Goal: Information Seeking & Learning: Check status

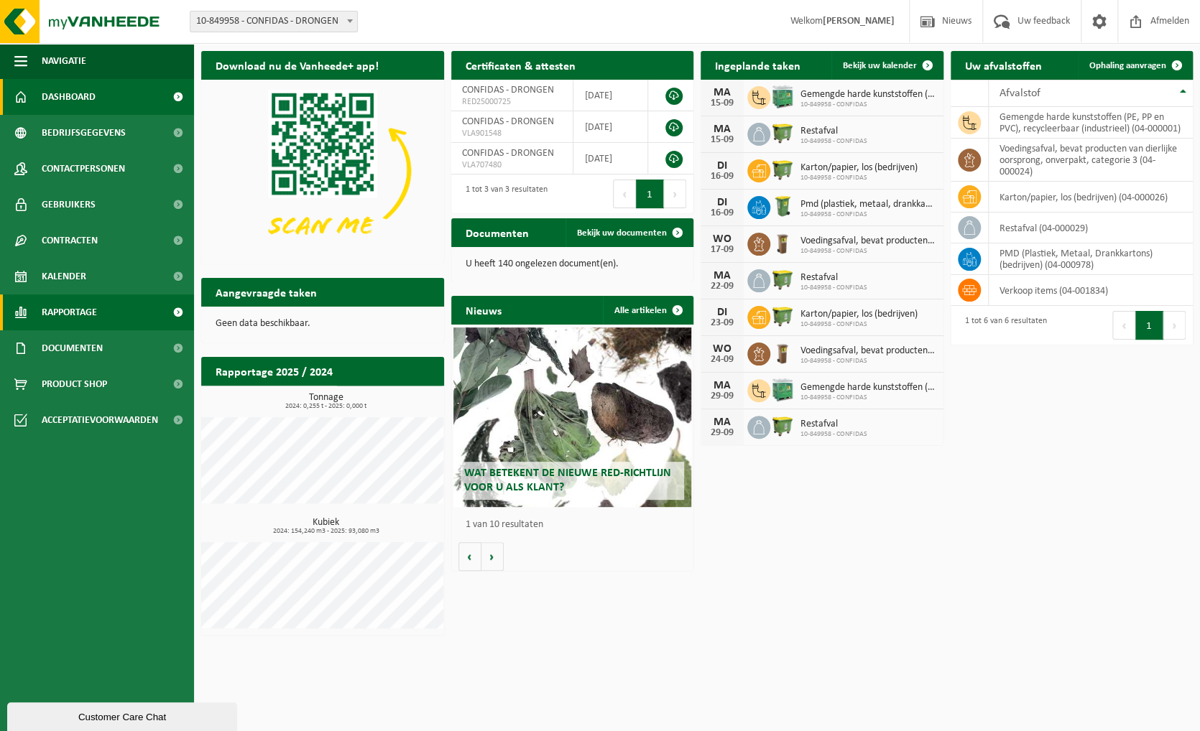
click at [61, 310] on span "Rapportage" at bounding box center [69, 313] width 55 height 36
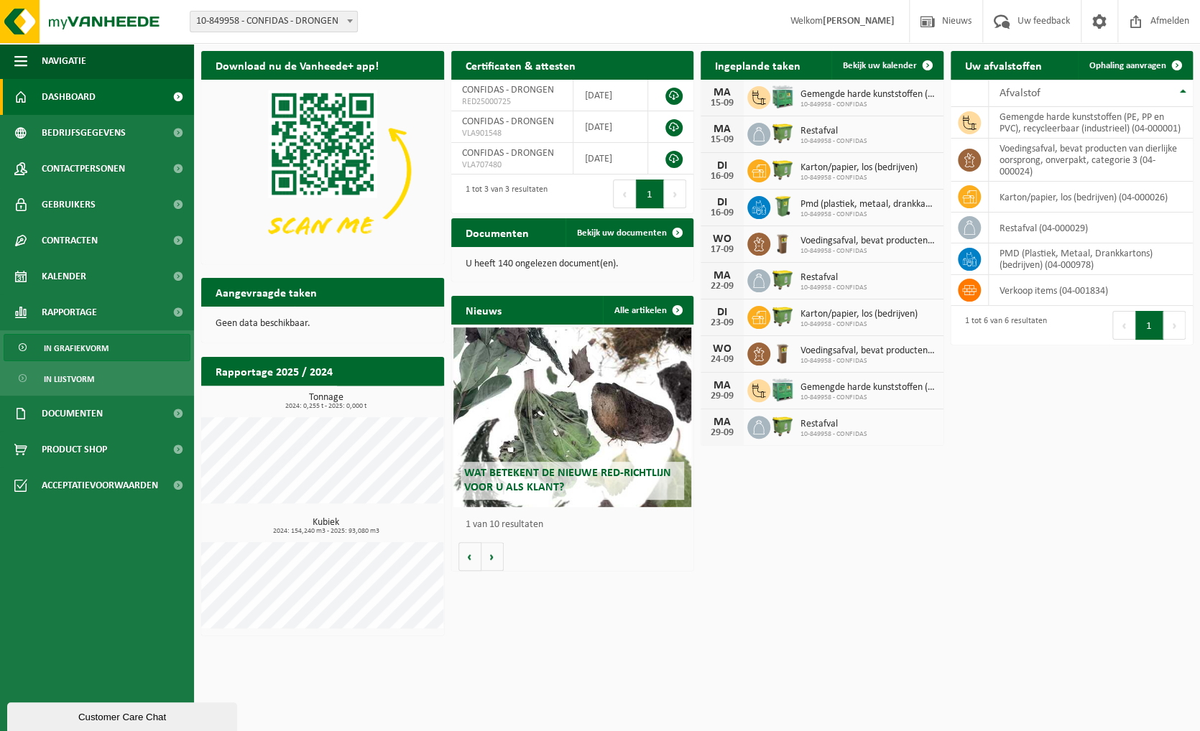
click at [62, 348] on span "In grafiekvorm" at bounding box center [76, 348] width 65 height 27
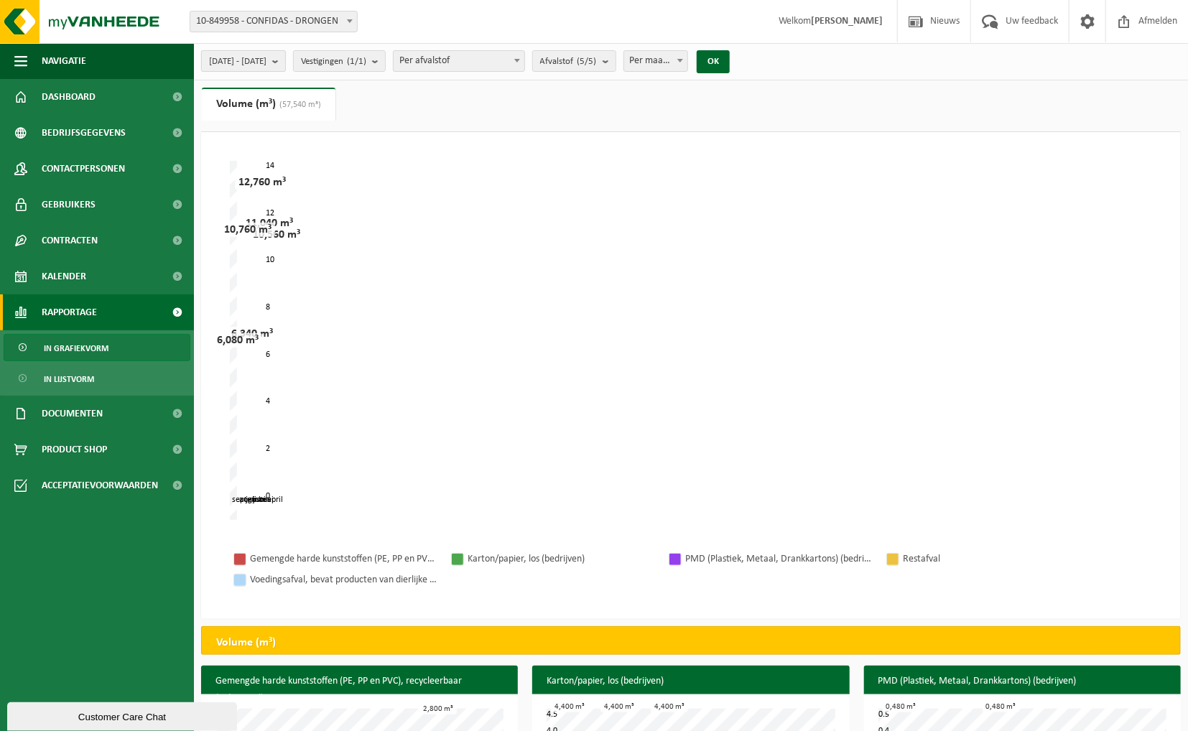
click at [285, 60] on b "submit" at bounding box center [278, 61] width 13 height 20
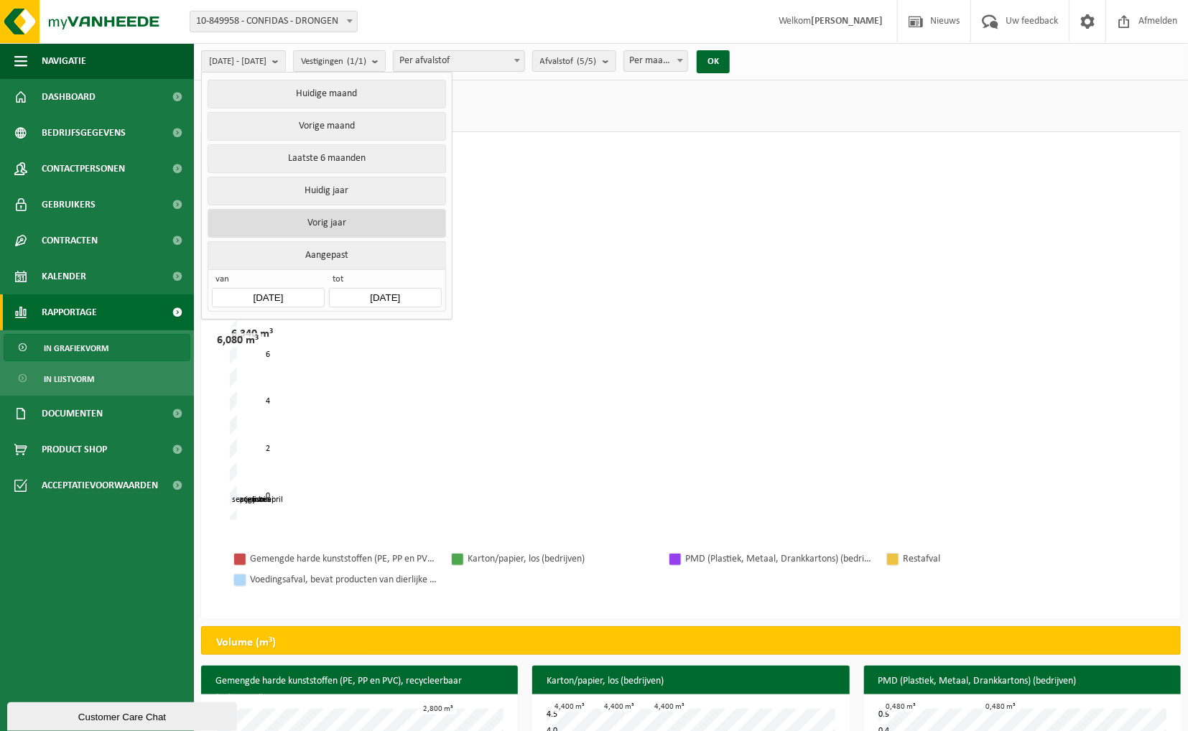
click at [318, 222] on button "Vorig jaar" at bounding box center [327, 223] width 238 height 29
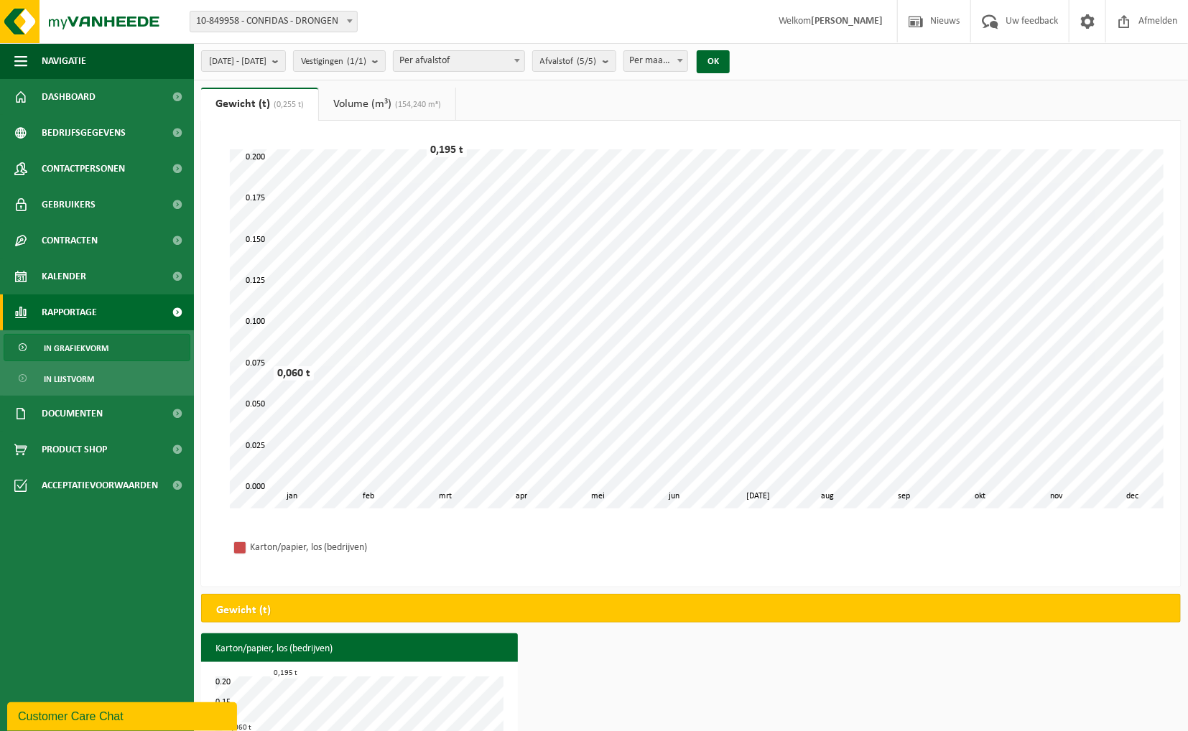
click at [371, 103] on link "Volume (m³) (154,240 m³)" at bounding box center [387, 104] width 136 height 33
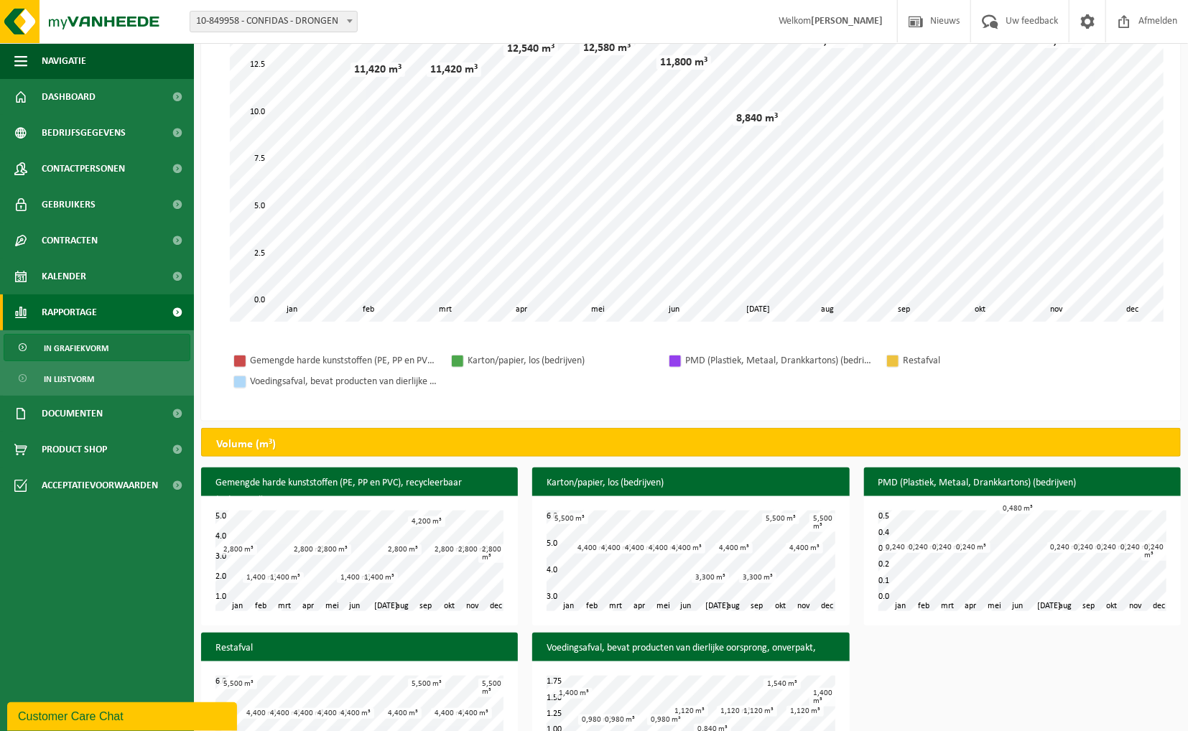
scroll to position [260, 0]
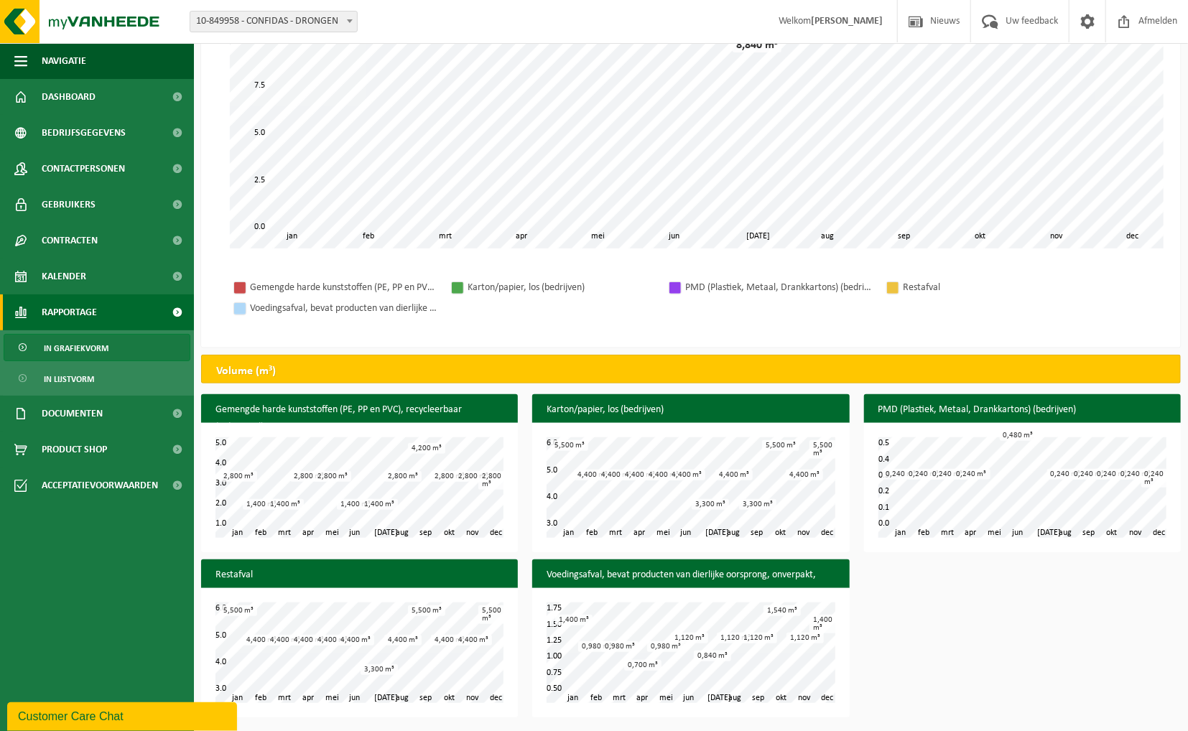
click at [649, 667] on div "0,700 m³" at bounding box center [642, 665] width 37 height 11
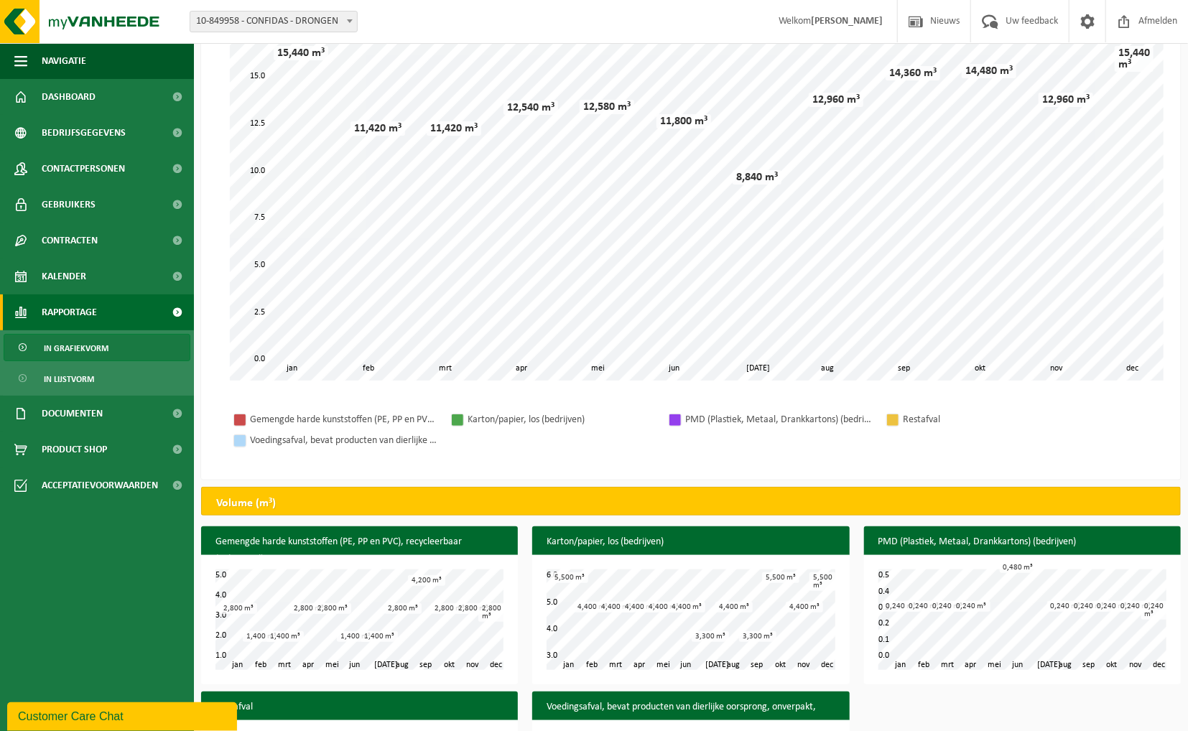
scroll to position [0, 0]
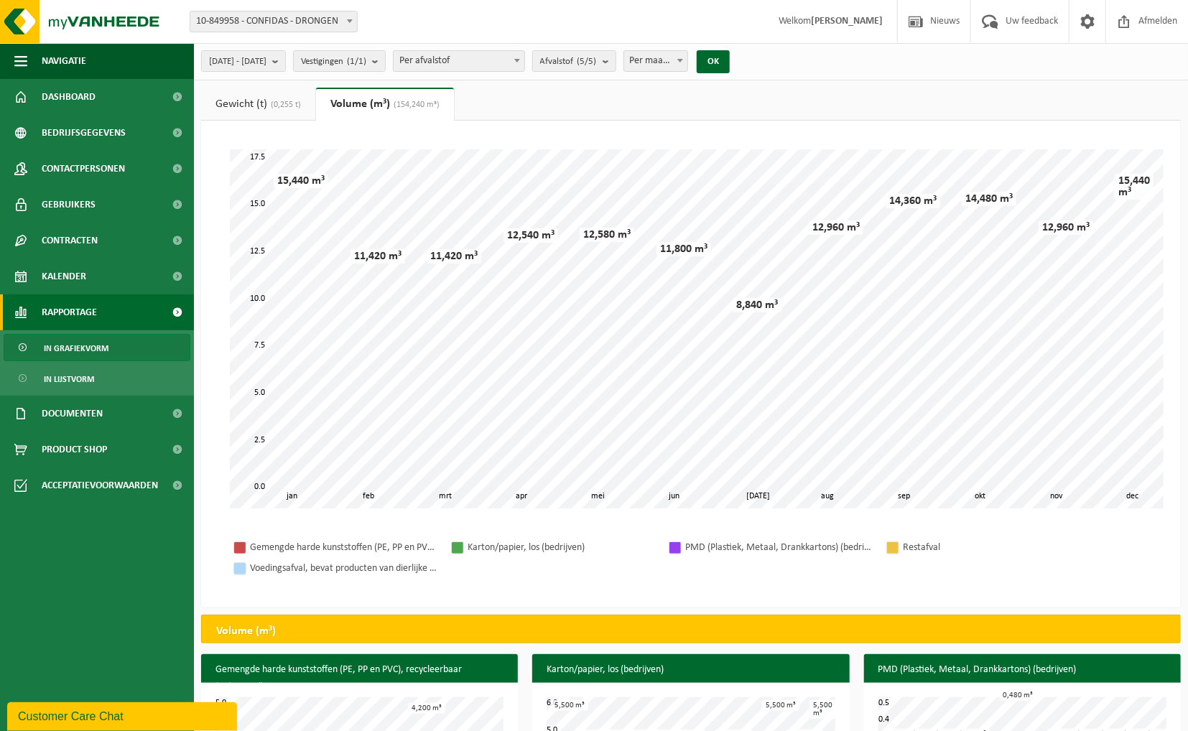
click at [520, 60] on b at bounding box center [517, 61] width 6 height 4
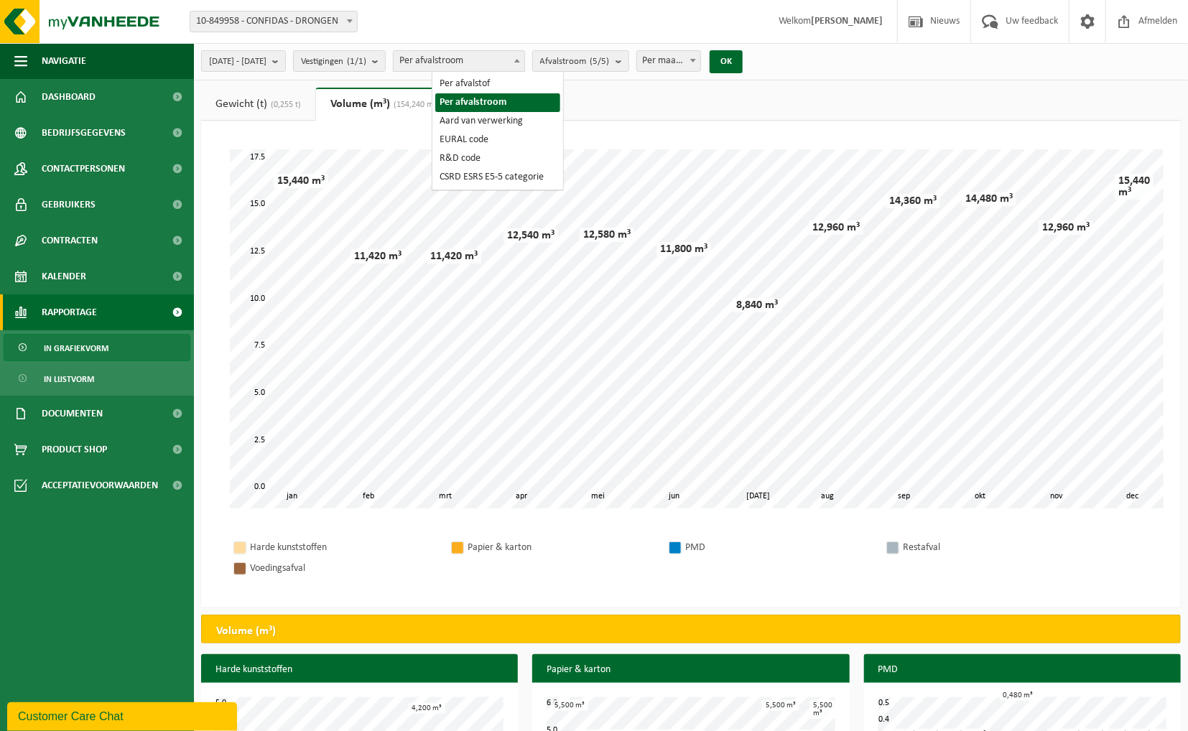
click at [507, 63] on span "Per afvalstroom" at bounding box center [459, 61] width 131 height 20
select select "1"
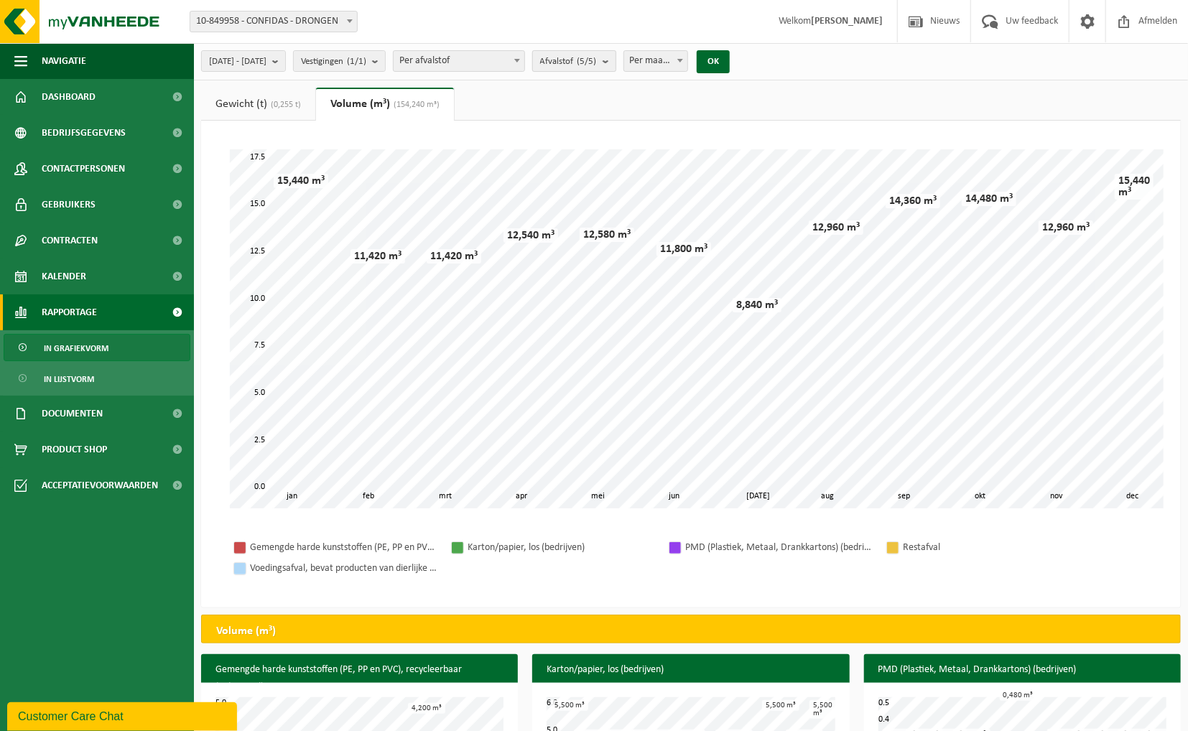
click at [616, 61] on b "submit" at bounding box center [609, 61] width 13 height 20
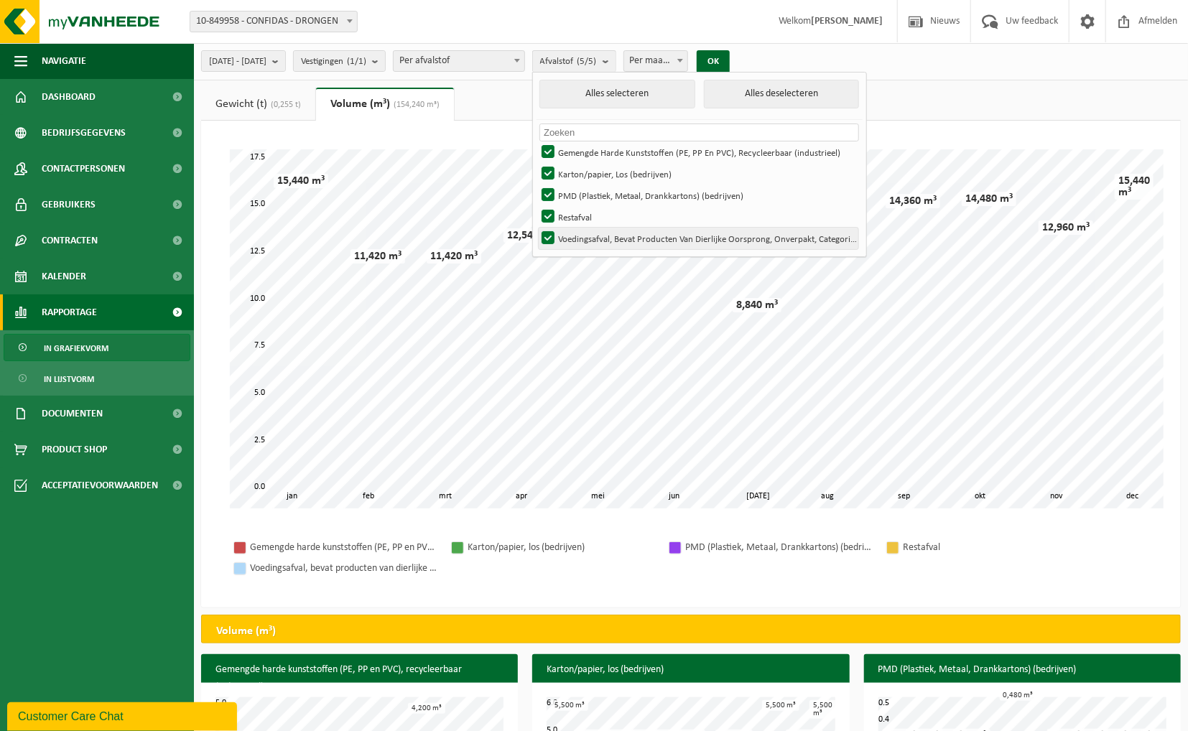
click at [588, 239] on label "Voedingsafval, Bevat Producten Van Dierlijke Oorsprong, Onverpakt, Categorie 3" at bounding box center [699, 239] width 320 height 22
click at [537, 228] on input "Voedingsafval, Bevat Producten Van Dierlijke Oorsprong, Onverpakt, Categorie 3" at bounding box center [536, 227] width 1 height 1
checkbox input "false"
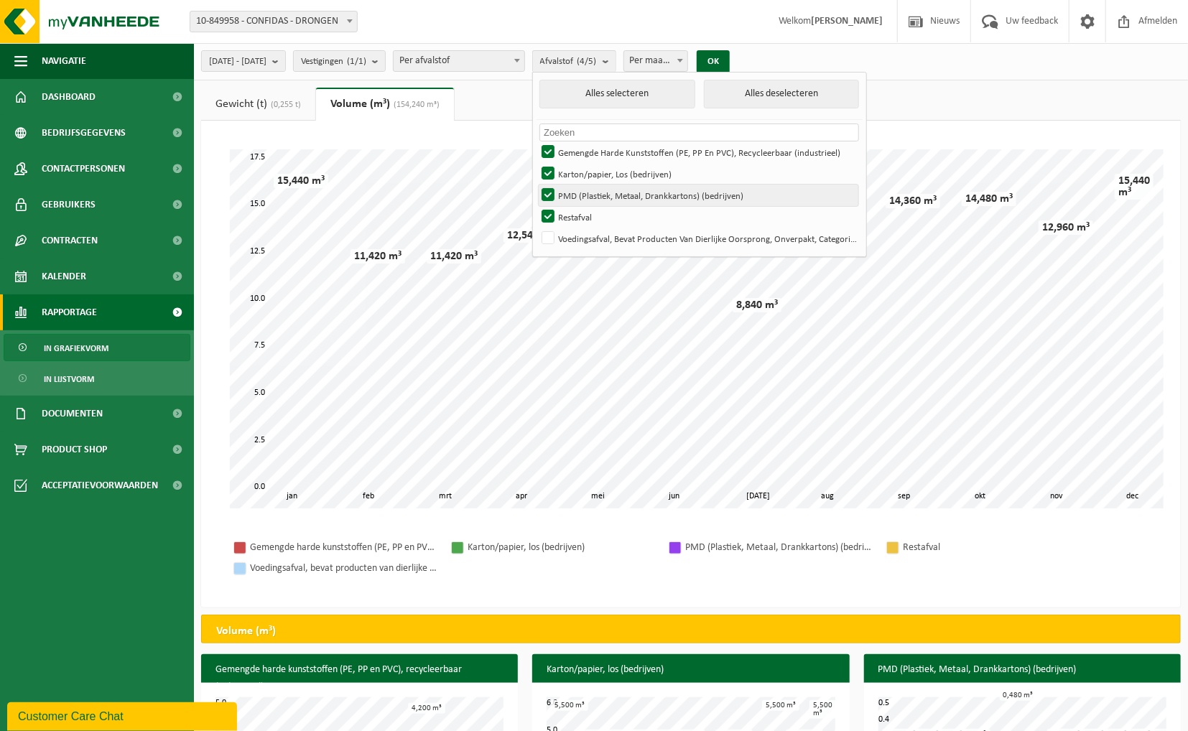
click at [586, 194] on label "PMD (Plastiek, Metaal, Drankkartons) (bedrijven)" at bounding box center [699, 196] width 320 height 22
click at [537, 185] on input "PMD (Plastiek, Metaal, Drankkartons) (bedrijven)" at bounding box center [536, 184] width 1 height 1
checkbox input "false"
drag, startPoint x: 588, startPoint y: 173, endPoint x: 595, endPoint y: 162, distance: 12.6
click at [588, 172] on label "Karton/papier, Los (bedrijven)" at bounding box center [699, 174] width 320 height 22
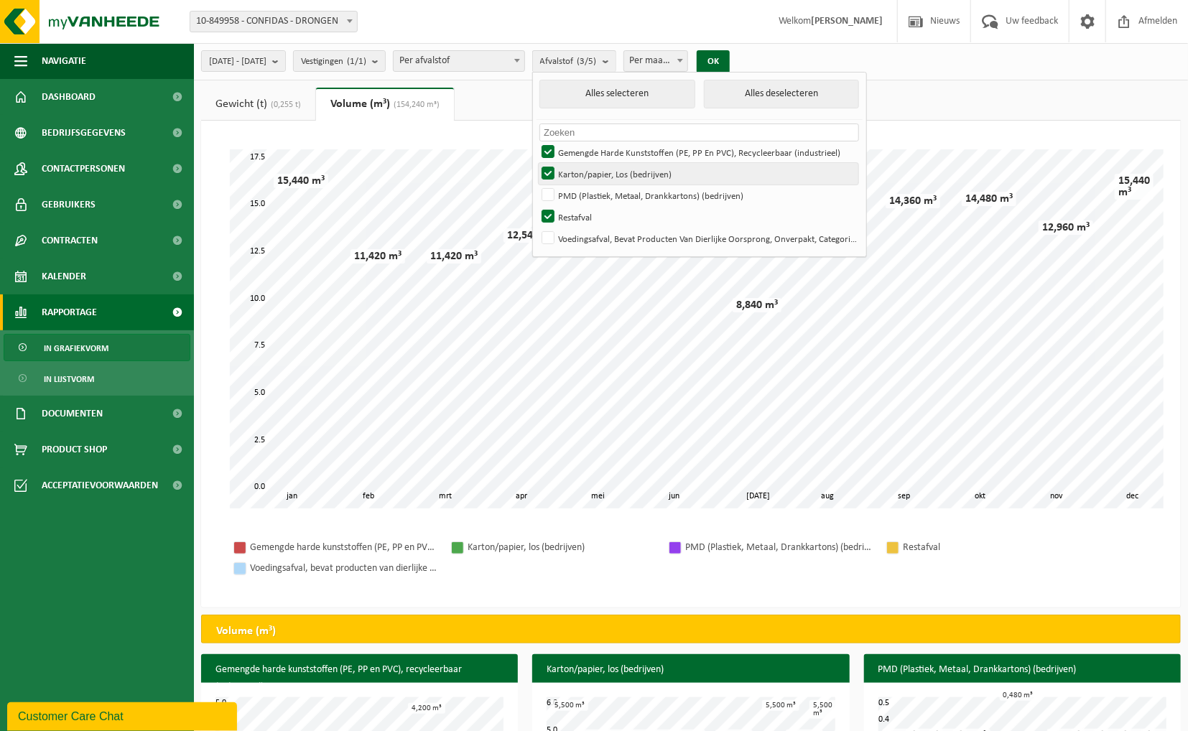
click at [537, 163] on input "Karton/papier, Los (bedrijven)" at bounding box center [536, 162] width 1 height 1
checkbox input "false"
click at [589, 149] on label "Gemengde Harde Kunststoffen (PE, PP En PVC), Recycleerbaar (industrieel)" at bounding box center [699, 153] width 320 height 22
click at [537, 142] on input "Gemengde Harde Kunststoffen (PE, PP En PVC), Recycleerbaar (industrieel)" at bounding box center [536, 141] width 1 height 1
checkbox input "false"
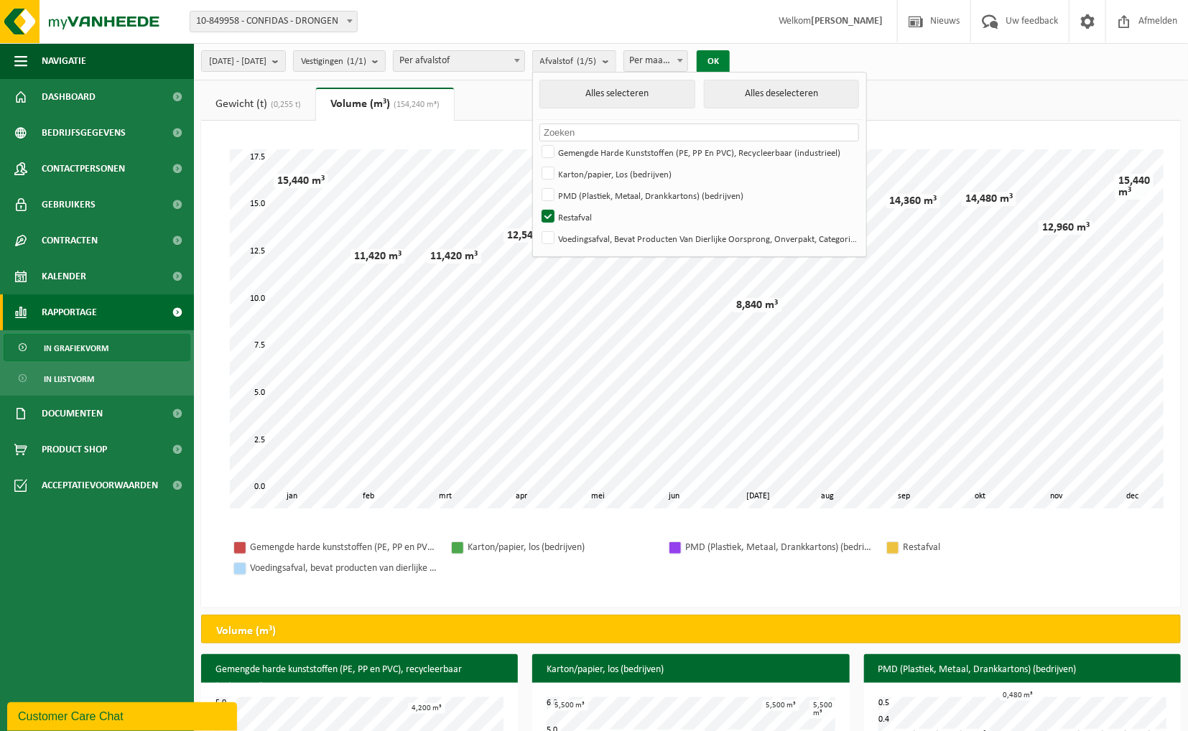
click at [730, 55] on button "OK" at bounding box center [713, 61] width 33 height 23
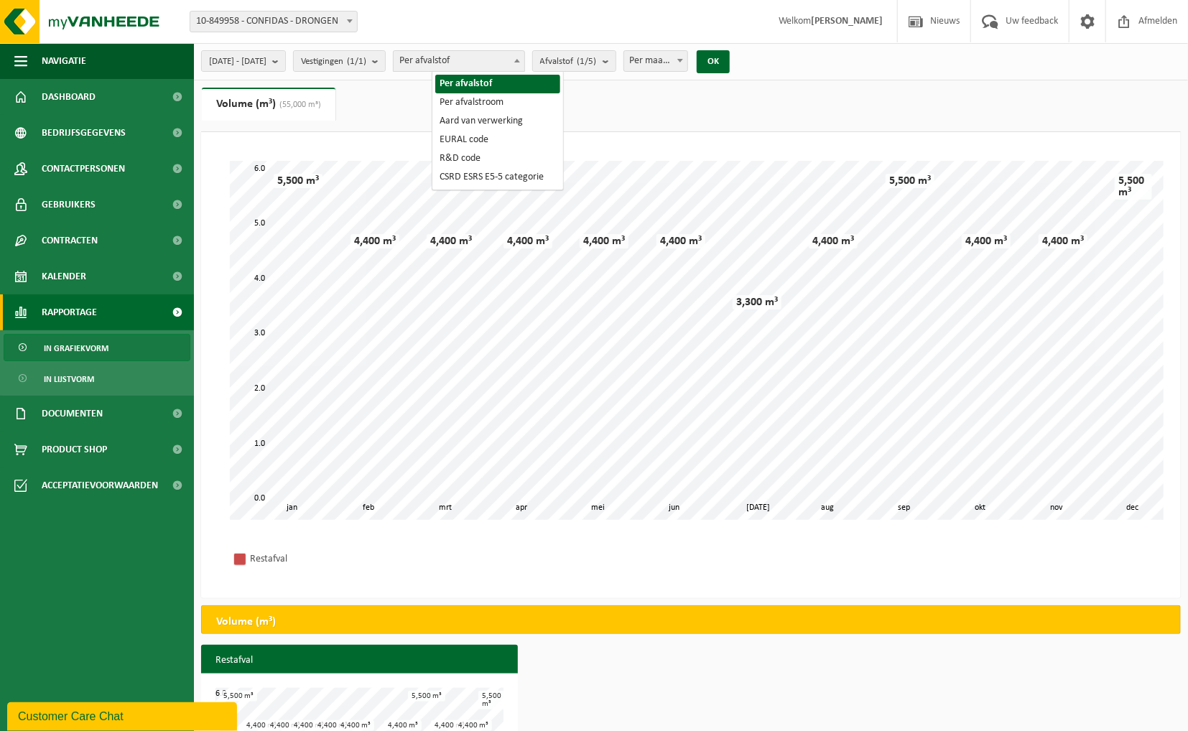
click at [523, 60] on span "Per afvalstof" at bounding box center [459, 61] width 131 height 20
click at [597, 55] on span "Afvalstof (1/5)" at bounding box center [568, 62] width 57 height 22
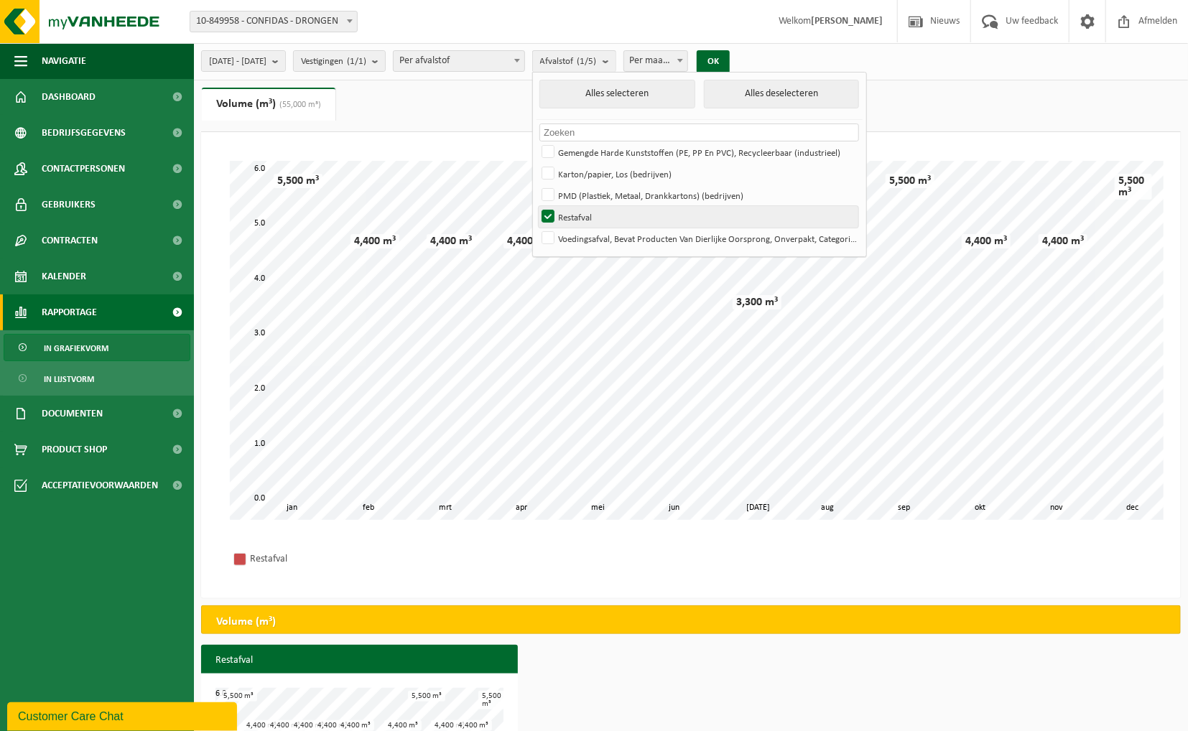
click at [583, 214] on label "Restafval" at bounding box center [699, 217] width 320 height 22
click at [537, 206] on input "Restafval" at bounding box center [536, 205] width 1 height 1
checkbox input "false"
click at [586, 236] on label "Voedingsafval, Bevat Producten Van Dierlijke Oorsprong, Onverpakt, Categorie 3" at bounding box center [699, 239] width 320 height 22
click at [537, 228] on input "Voedingsafval, Bevat Producten Van Dierlijke Oorsprong, Onverpakt, Categorie 3" at bounding box center [536, 227] width 1 height 1
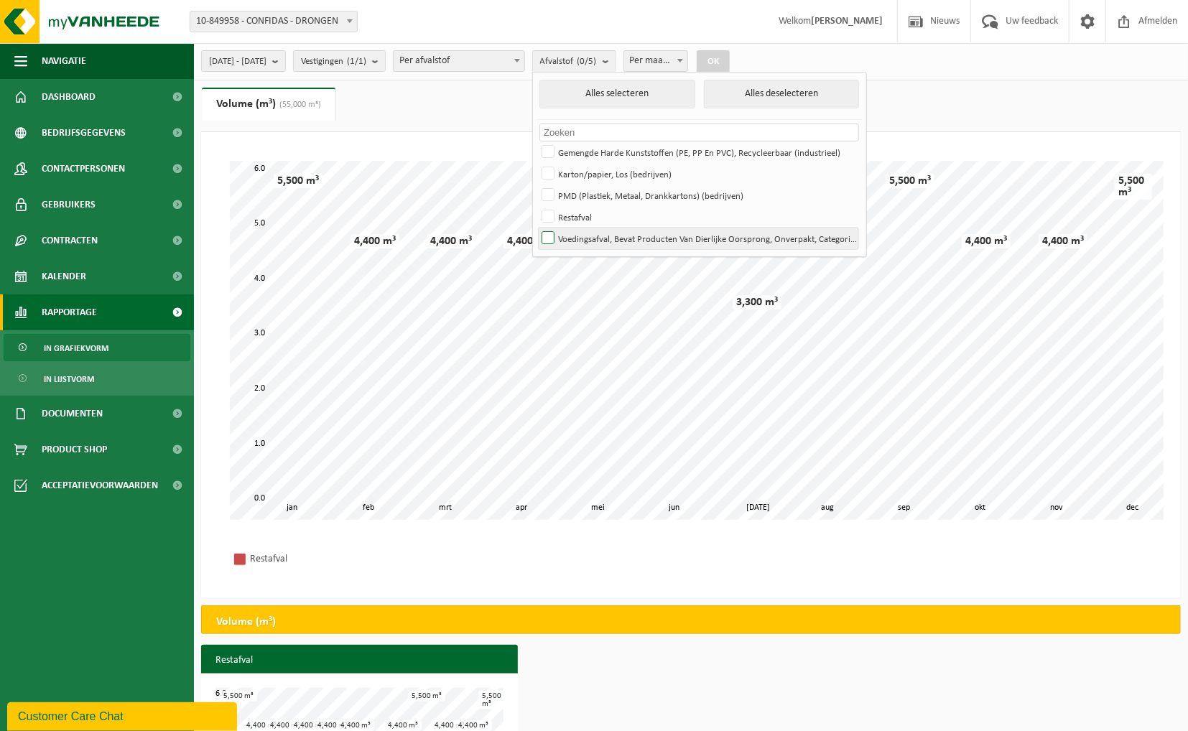
checkbox input "true"
click at [730, 60] on button "OK" at bounding box center [713, 61] width 33 height 23
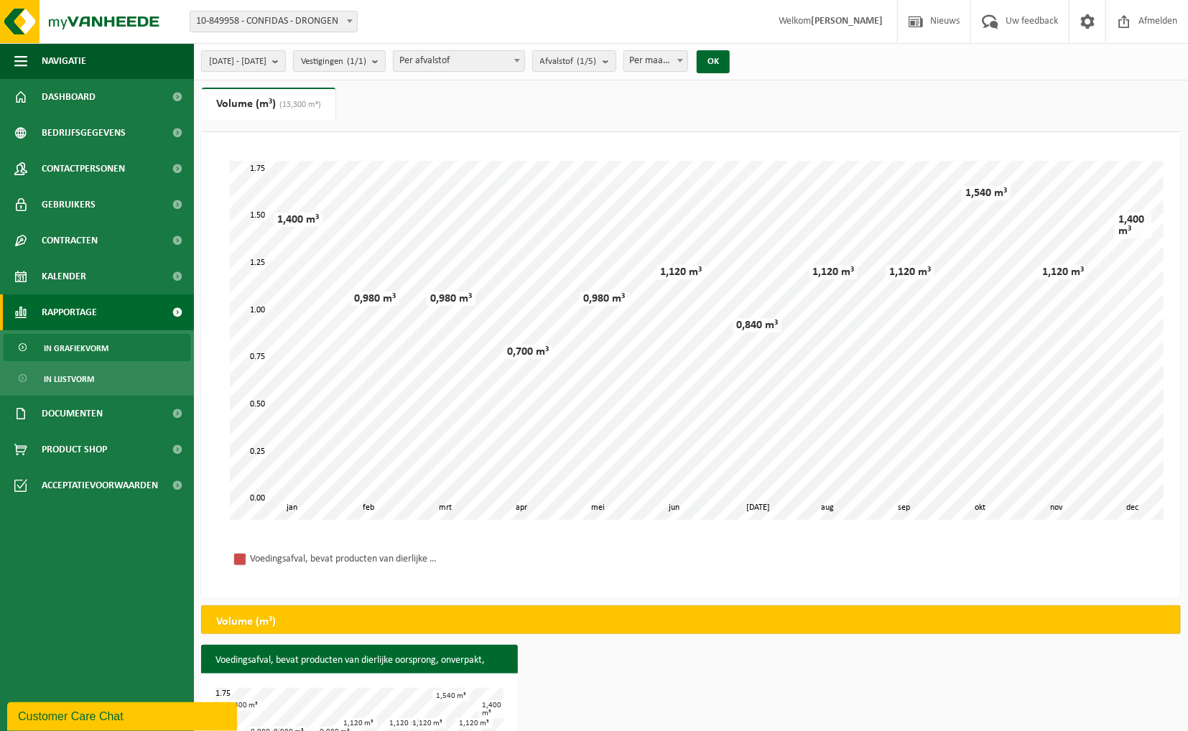
click at [503, 57] on span "Per afvalstof" at bounding box center [459, 61] width 131 height 20
click at [276, 103] on link "Volume (m³) (13,300 m³)" at bounding box center [269, 104] width 134 height 33
click at [616, 60] on b "submit" at bounding box center [609, 61] width 13 height 20
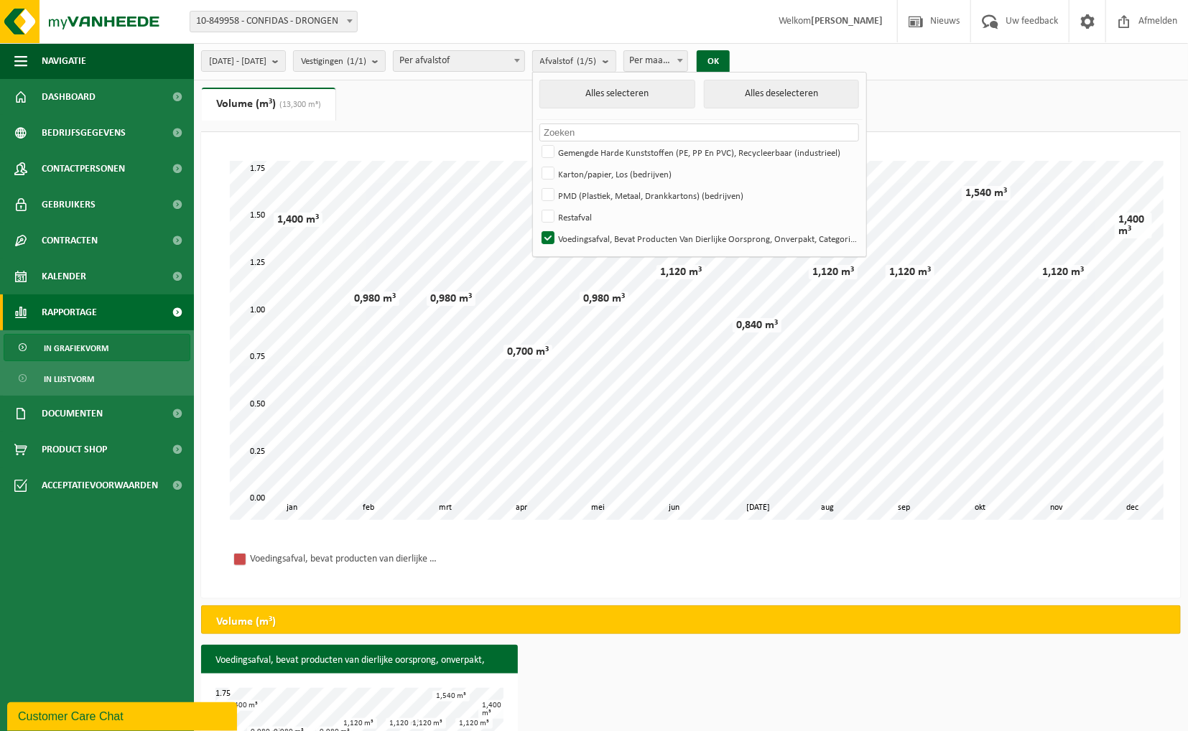
click at [616, 60] on b "submit" at bounding box center [609, 61] width 13 height 21
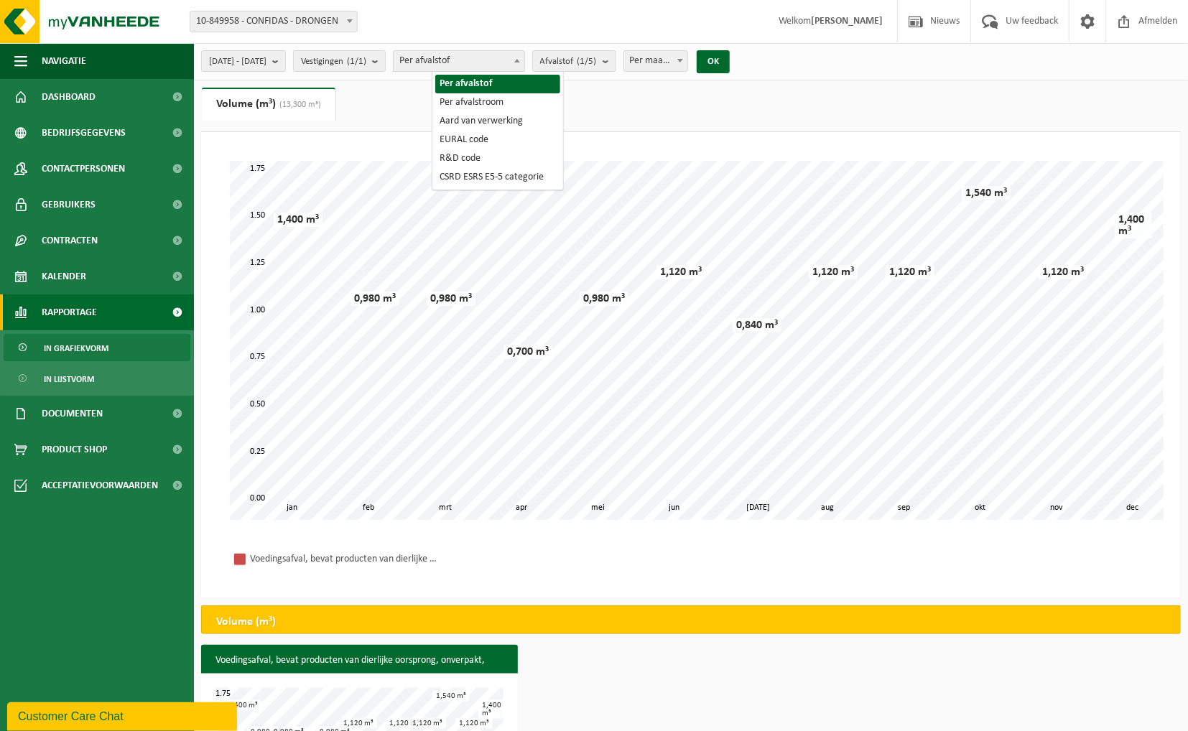
click at [520, 59] on b at bounding box center [517, 61] width 6 height 4
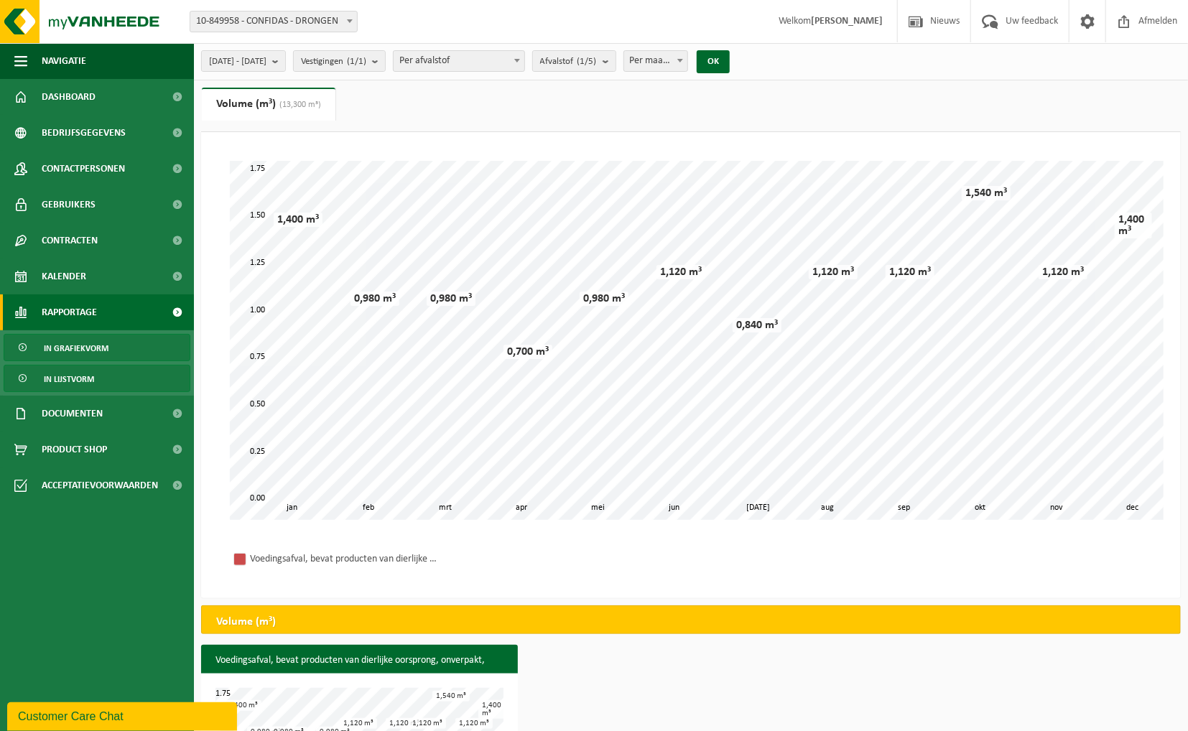
click at [103, 374] on link "In lijstvorm" at bounding box center [97, 378] width 187 height 27
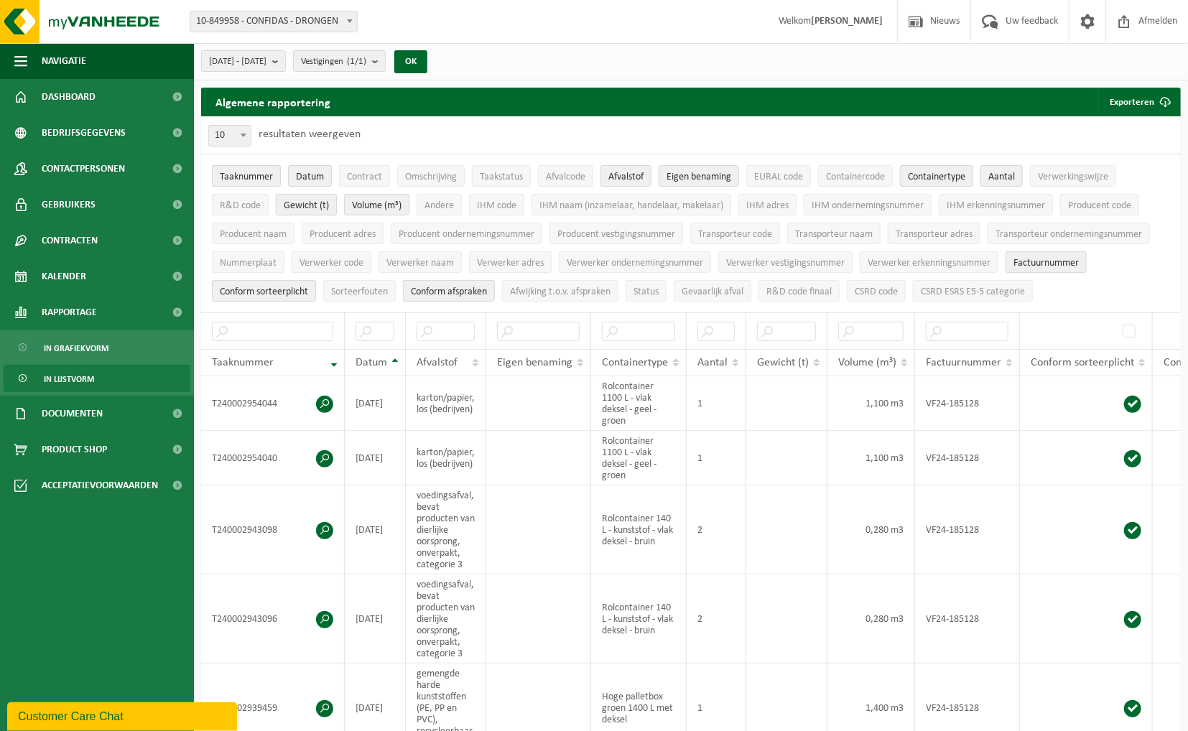
click at [307, 203] on span "Gewicht (t)" at bounding box center [306, 205] width 45 height 11
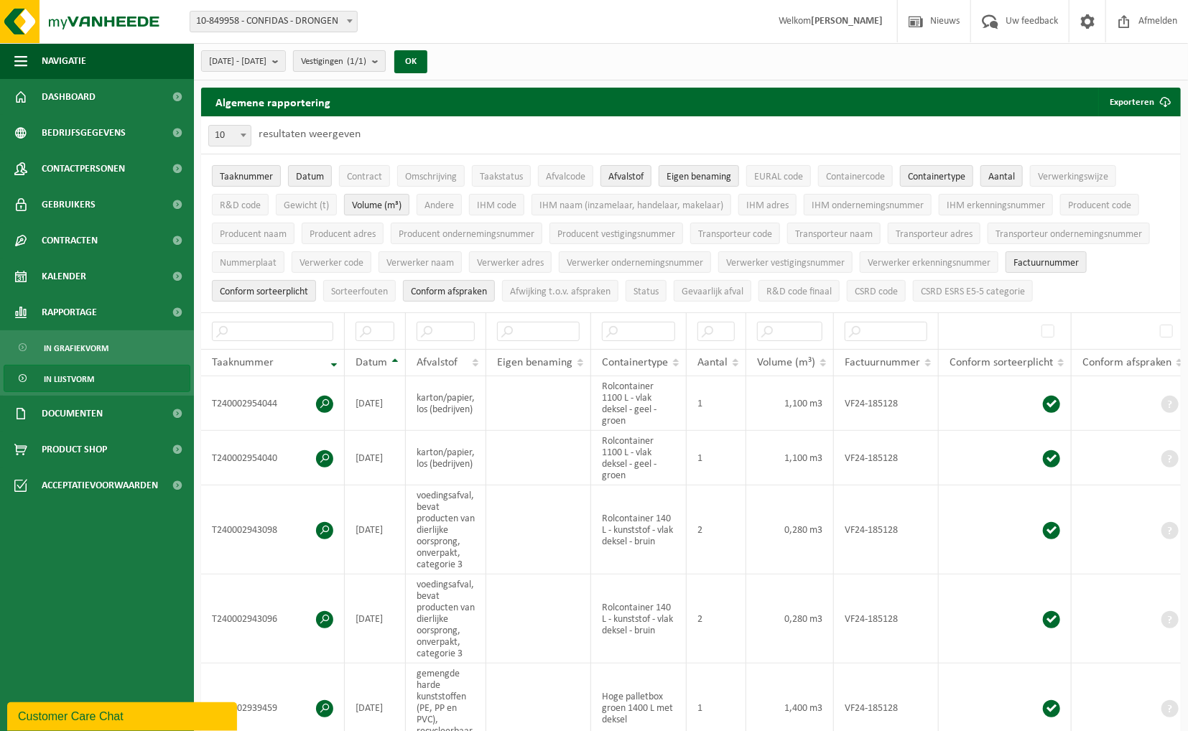
click at [385, 61] on b "submit" at bounding box center [378, 61] width 13 height 20
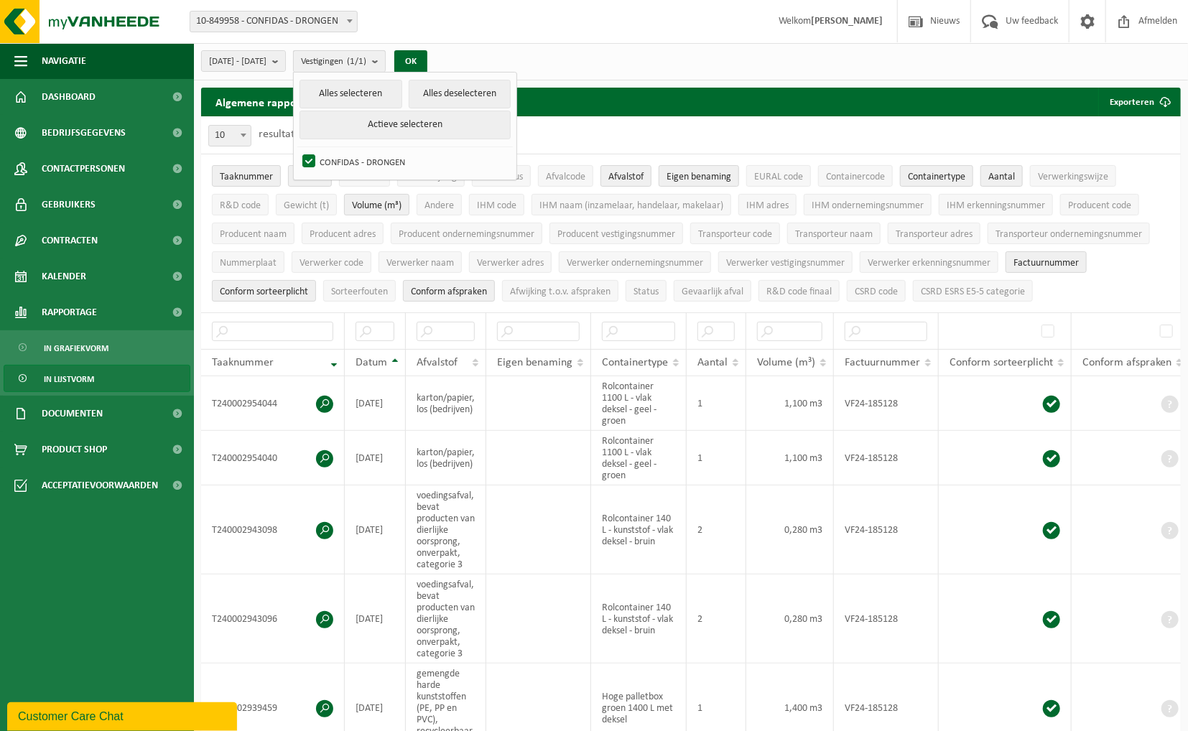
click at [385, 61] on b "submit" at bounding box center [378, 61] width 13 height 21
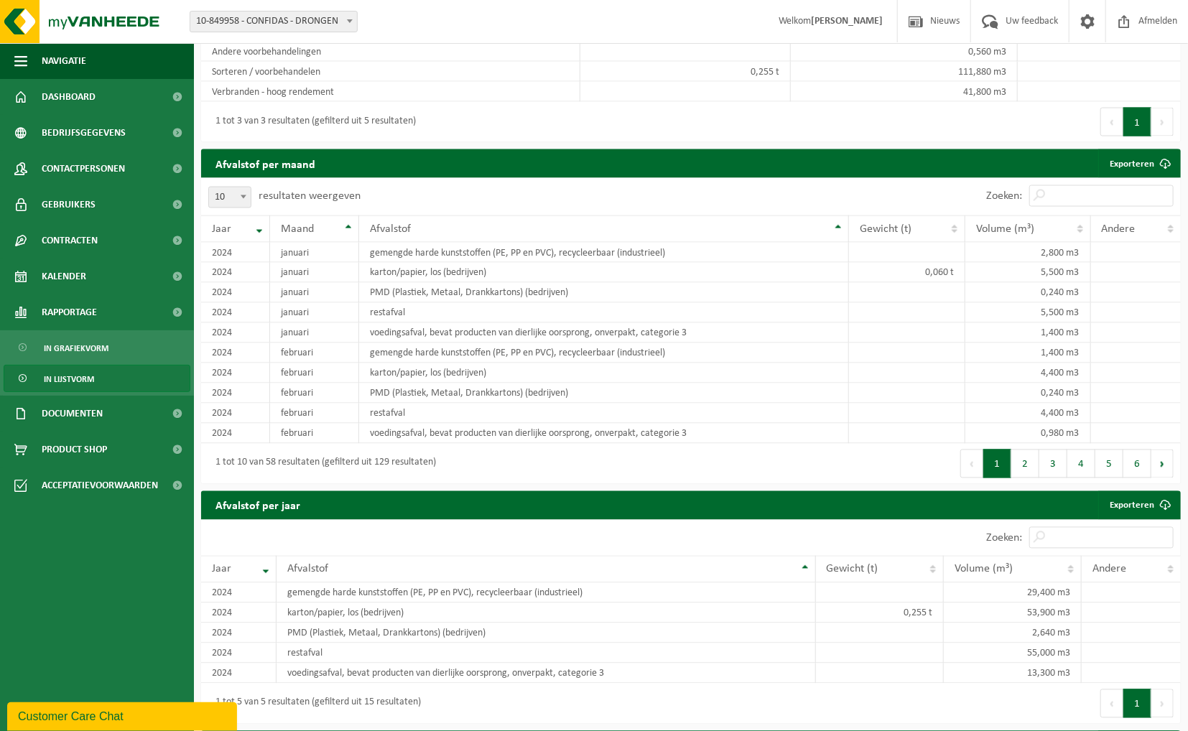
scroll to position [1437, 0]
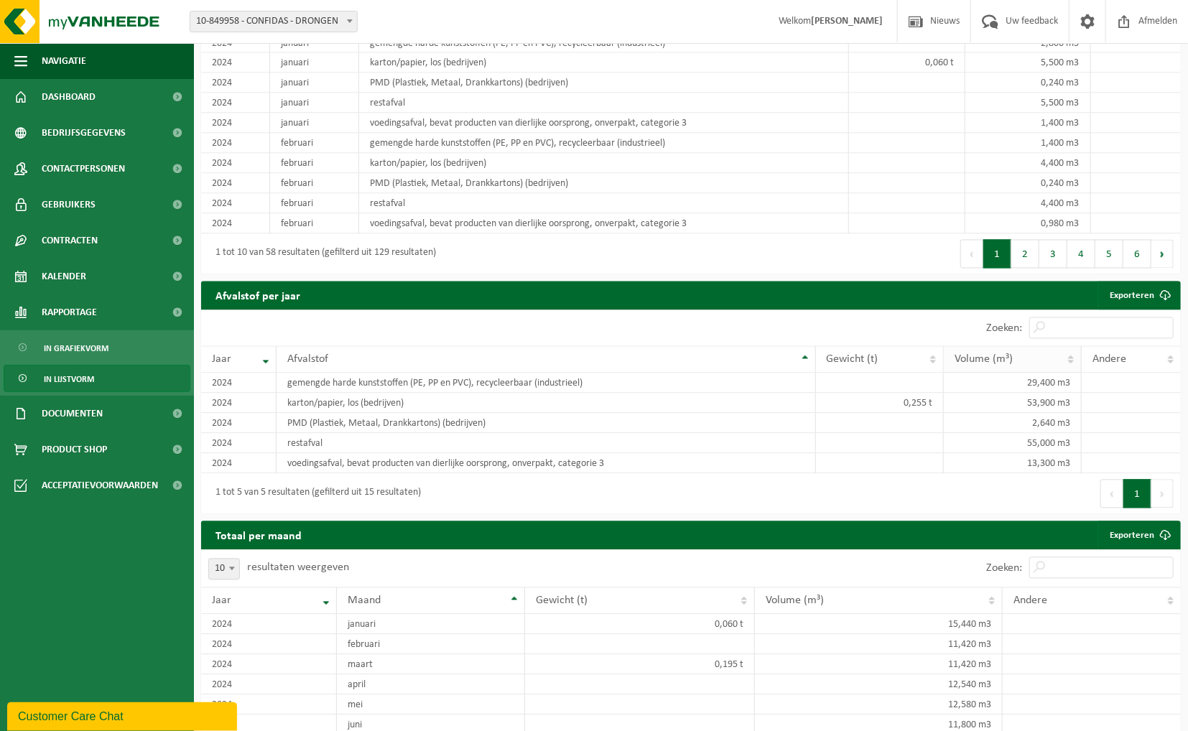
click at [1068, 362] on th "Volume (m³)" at bounding box center [1013, 359] width 138 height 27
click at [1072, 369] on th "Volume (m³)" at bounding box center [1013, 359] width 138 height 27
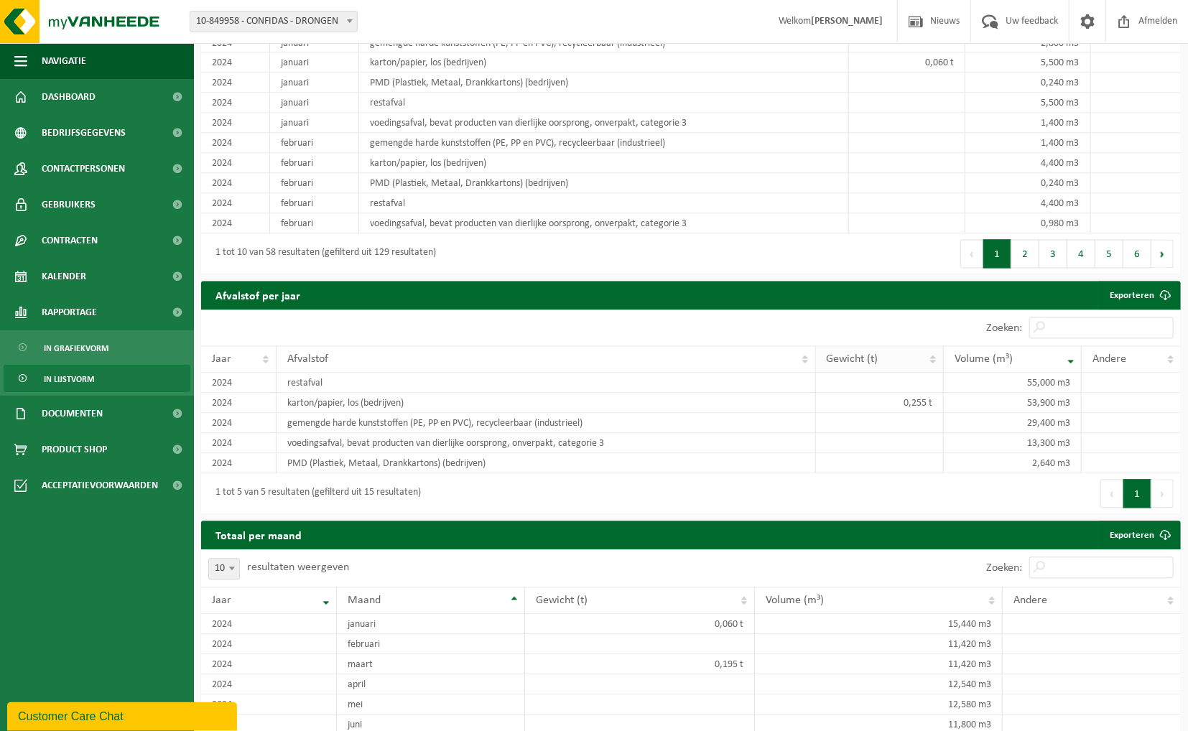
click at [848, 365] on span "Gewicht (t)" at bounding box center [853, 359] width 52 height 11
